Goal: Task Accomplishment & Management: Complete application form

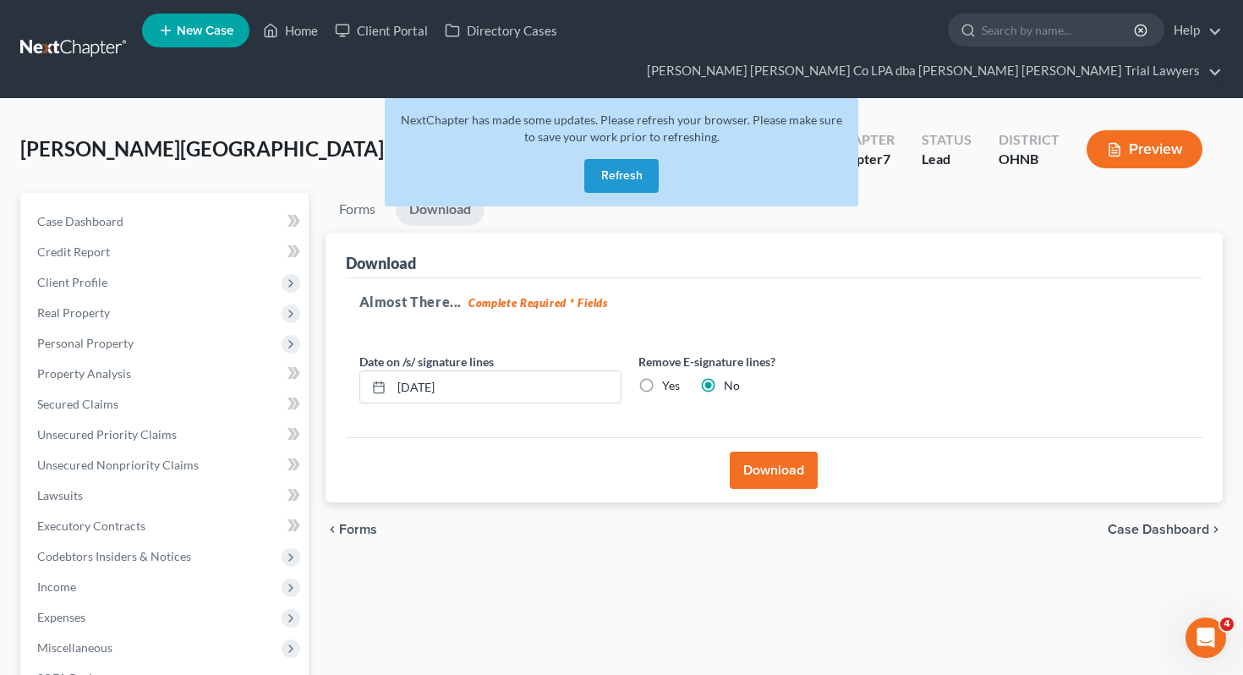
click at [637, 159] on button "Refresh" at bounding box center [621, 176] width 74 height 34
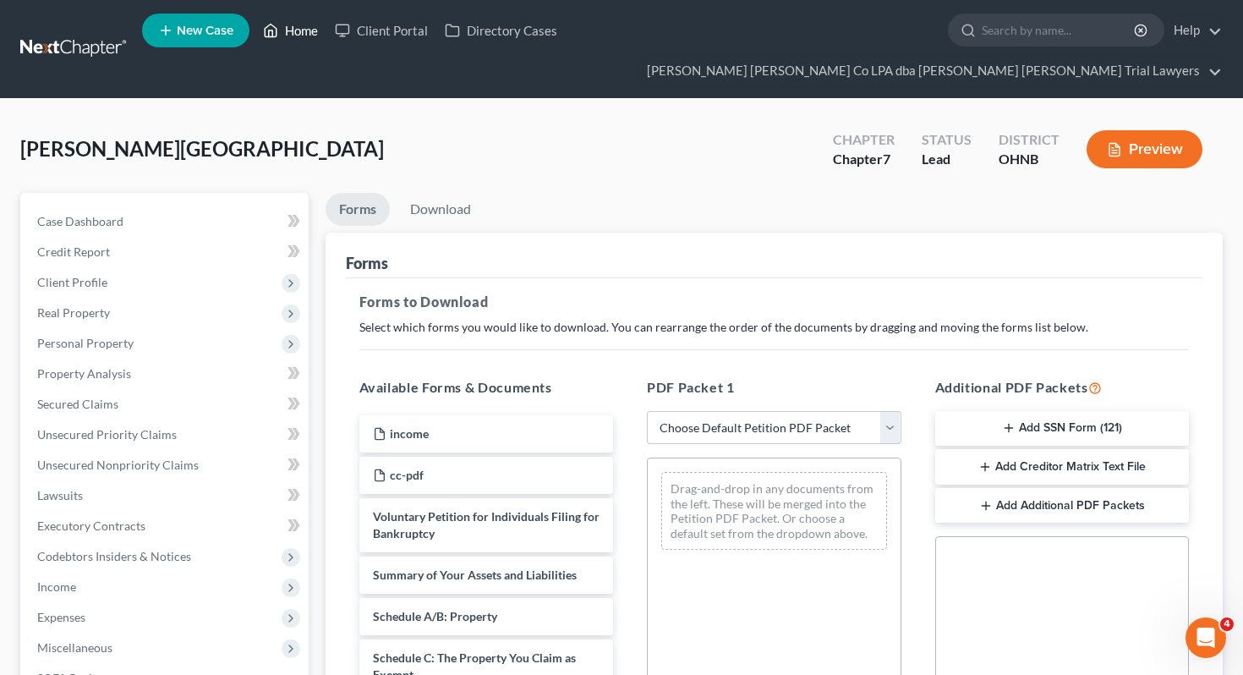
click at [283, 40] on link "Home" at bounding box center [291, 30] width 72 height 30
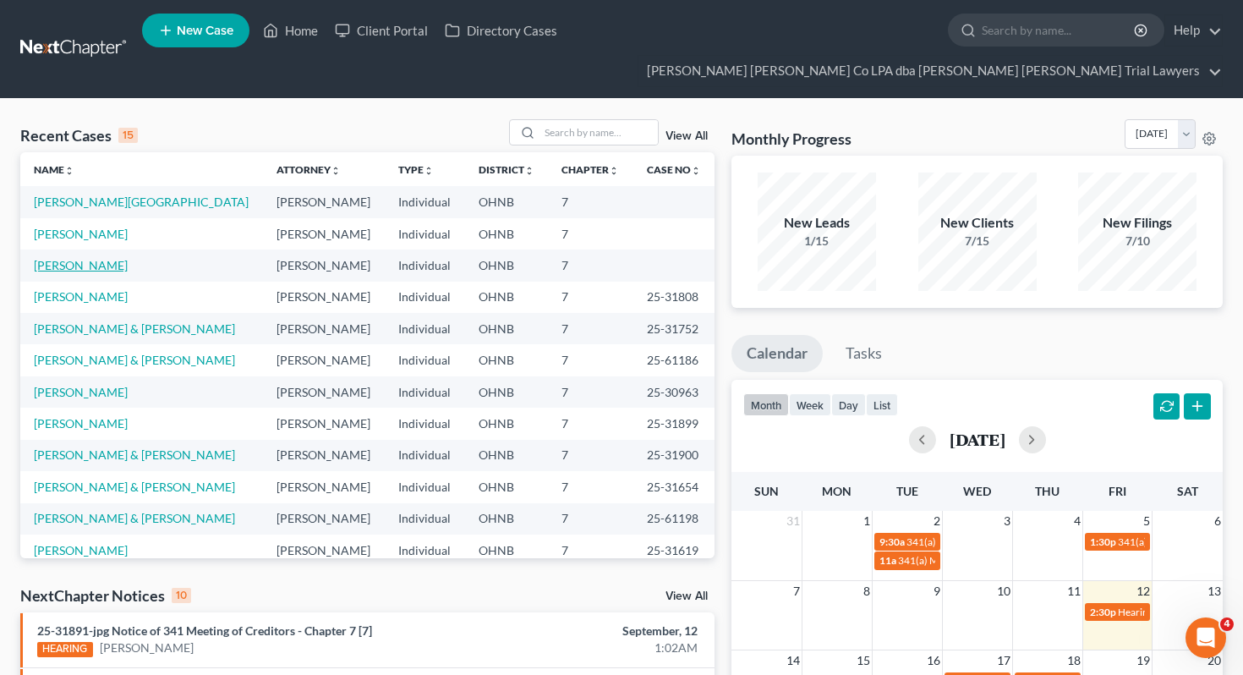
click at [91, 258] on link "[PERSON_NAME]" at bounding box center [81, 265] width 94 height 14
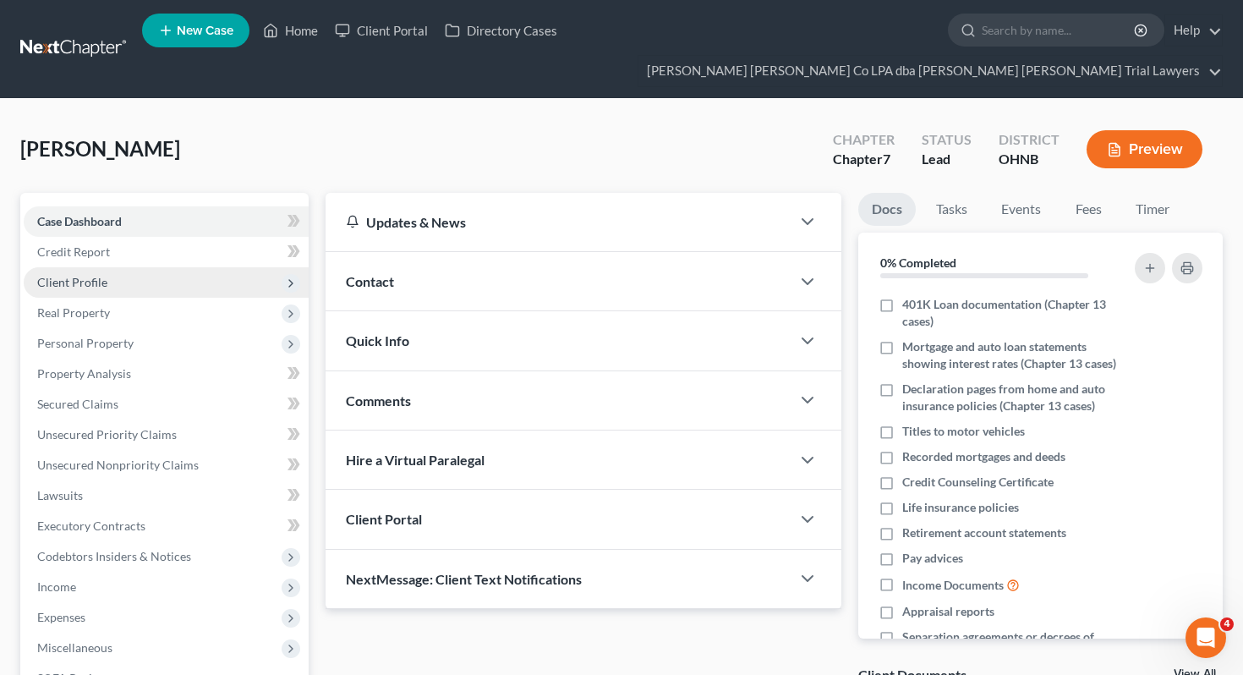
click at [128, 267] on span "Client Profile" at bounding box center [166, 282] width 285 height 30
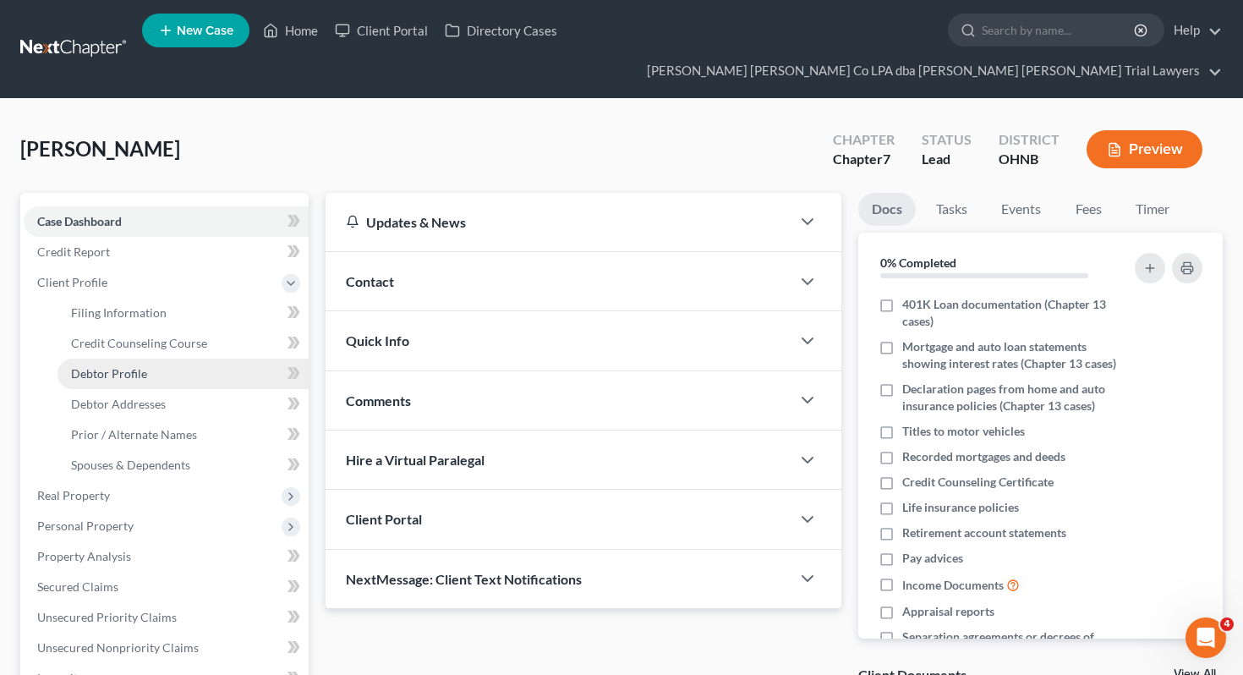
click at [161, 359] on link "Debtor Profile" at bounding box center [183, 374] width 251 height 30
select select "1"
select select "3"
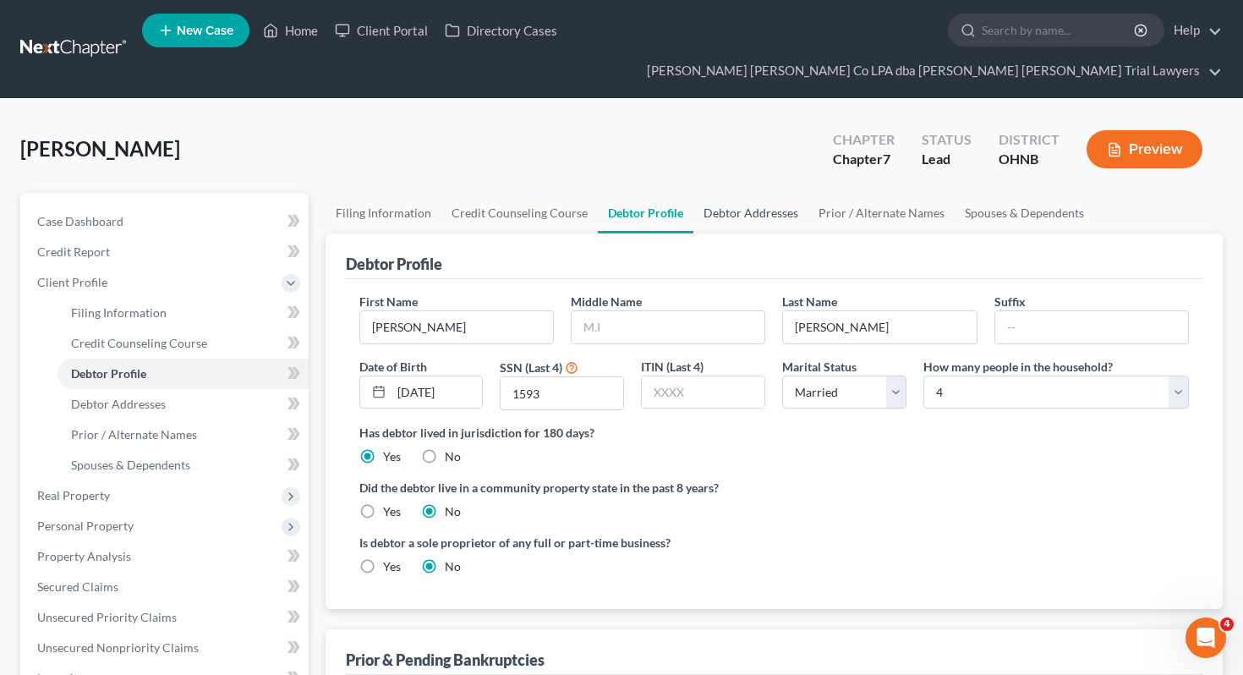
click at [717, 193] on link "Debtor Addresses" at bounding box center [750, 213] width 115 height 41
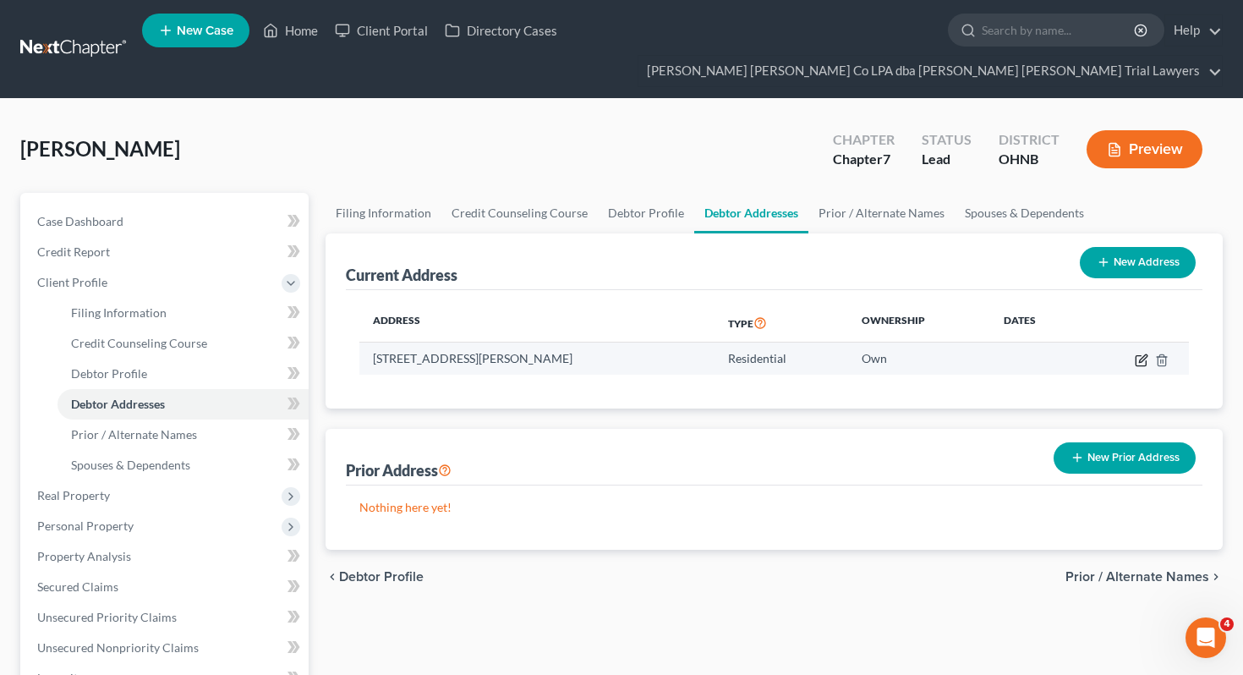
click at [1145, 354] on icon "button" at bounding box center [1143, 358] width 8 height 8
select select "36"
select select "0"
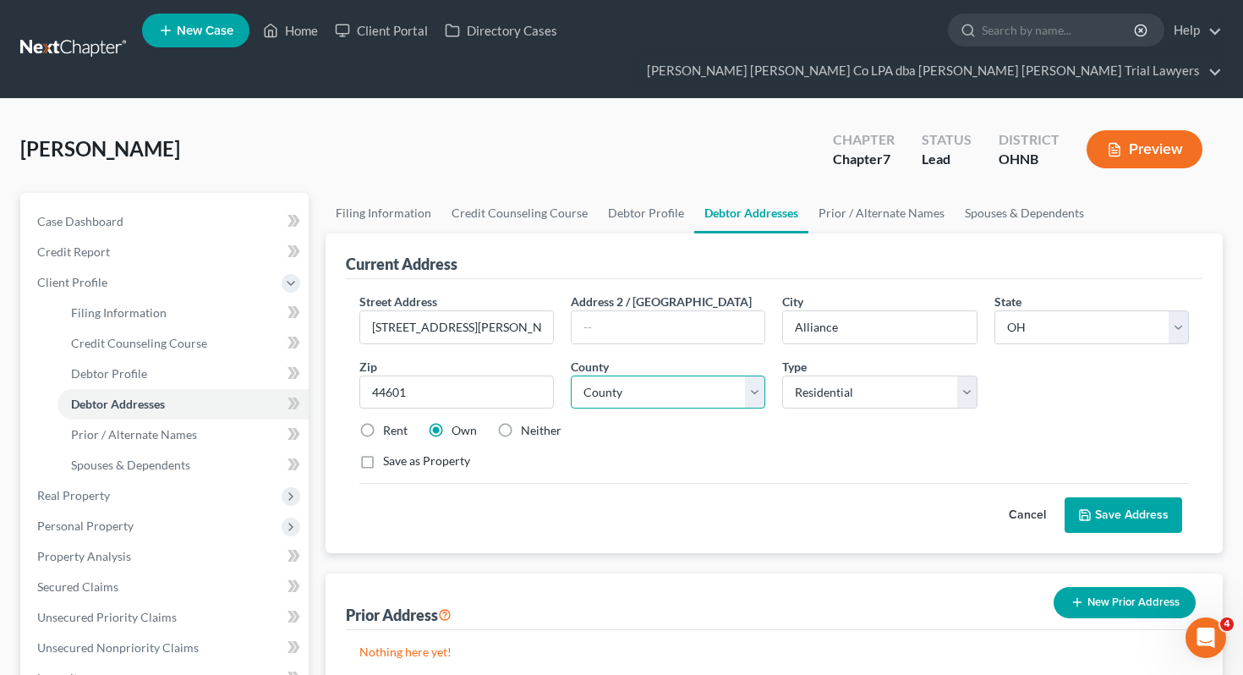
click at [676, 375] on select "County [GEOGRAPHIC_DATA] [GEOGRAPHIC_DATA] [GEOGRAPHIC_DATA] [GEOGRAPHIC_DATA] …" at bounding box center [668, 392] width 194 height 34
select select "75"
click at [1109, 497] on button "Save Address" at bounding box center [1124, 515] width 118 height 36
